Goal: Contribute content: Add original content to the website for others to see

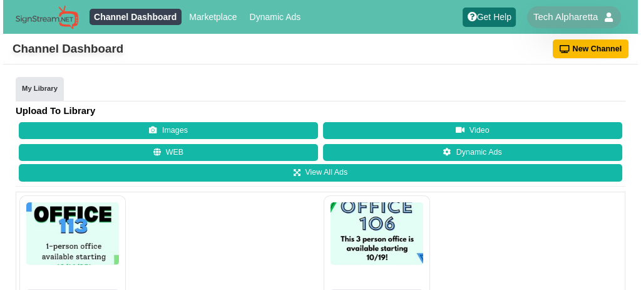
scroll to position [456, 0]
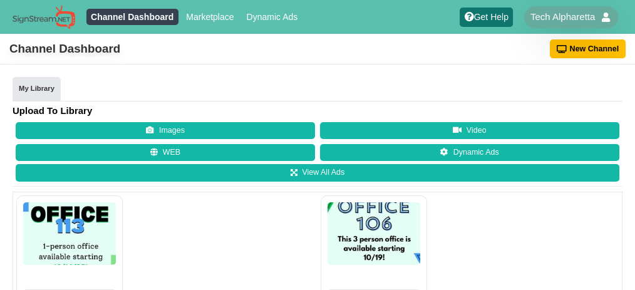
click at [38, 140] on button "Images" at bounding box center [165, 131] width 299 height 18
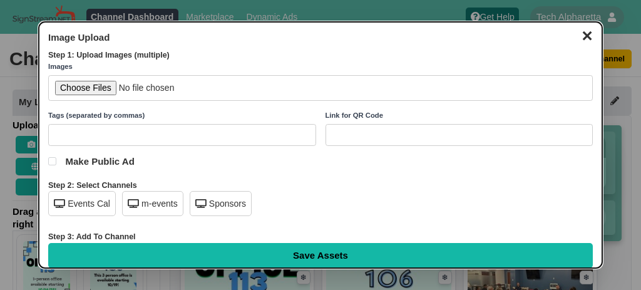
click at [76, 90] on input "file" at bounding box center [320, 88] width 545 height 26
type input "C:\fakepath\Office 101 - [DATE].jpg"
click at [86, 203] on div "Events Cal" at bounding box center [82, 203] width 68 height 25
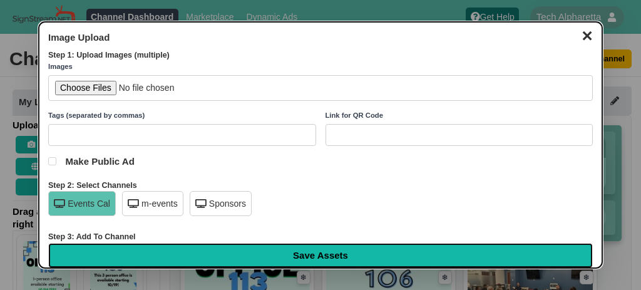
click at [329, 255] on input "Save Assets" at bounding box center [320, 255] width 545 height 25
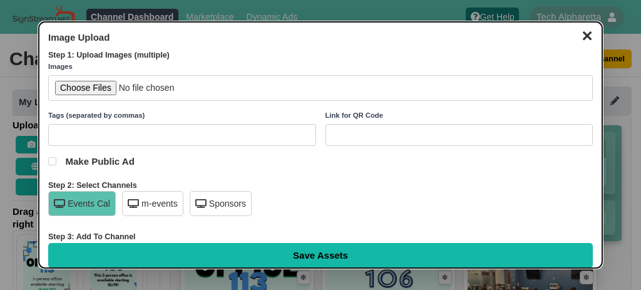
type input "Saving..."
